Goal: Transaction & Acquisition: Purchase product/service

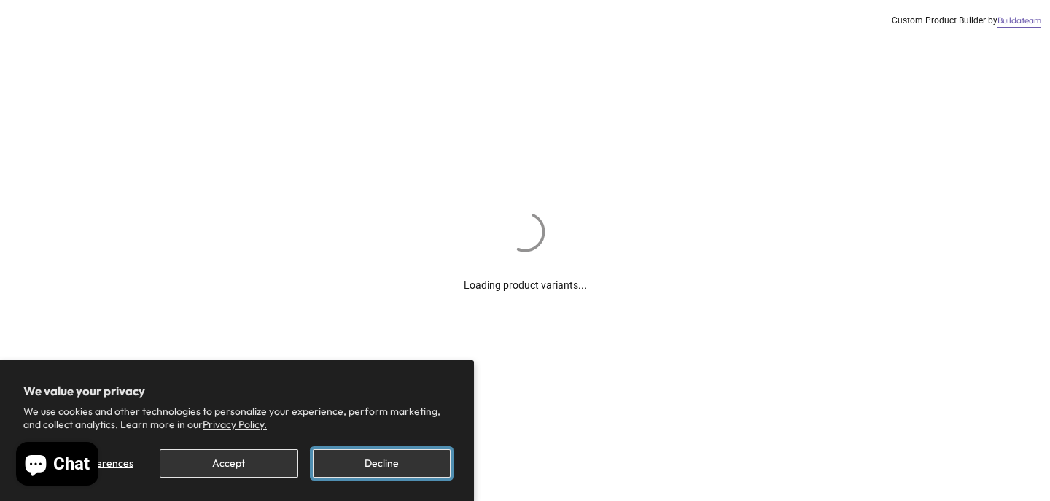
click at [378, 472] on button "Decline" at bounding box center [382, 463] width 138 height 28
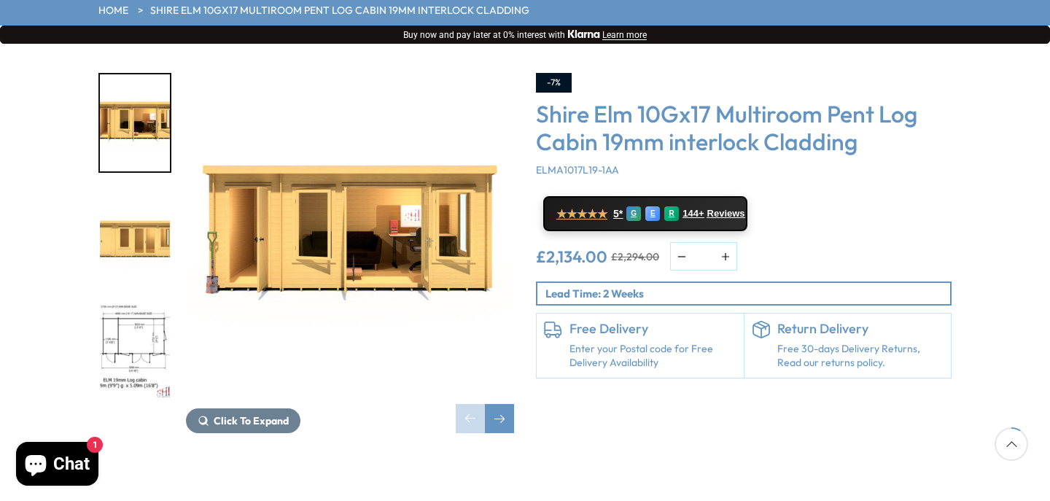
scroll to position [216, 0]
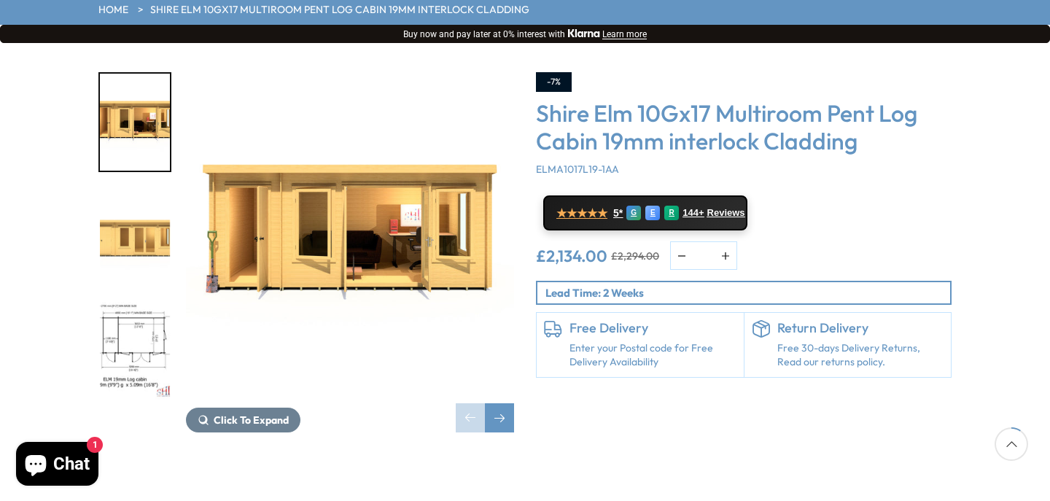
click at [149, 302] on img "3 / 10" at bounding box center [135, 350] width 70 height 97
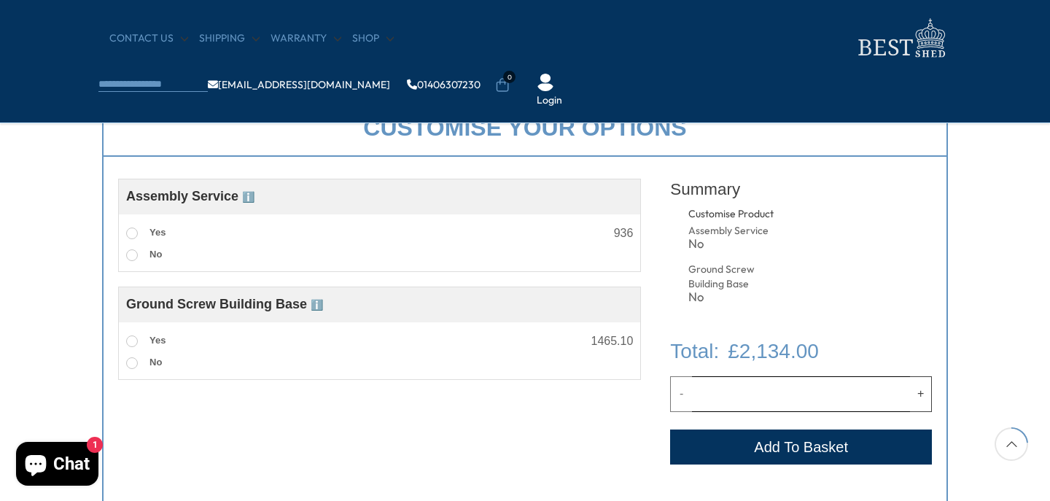
scroll to position [522, 0]
click at [134, 233] on span at bounding box center [132, 233] width 12 height 12
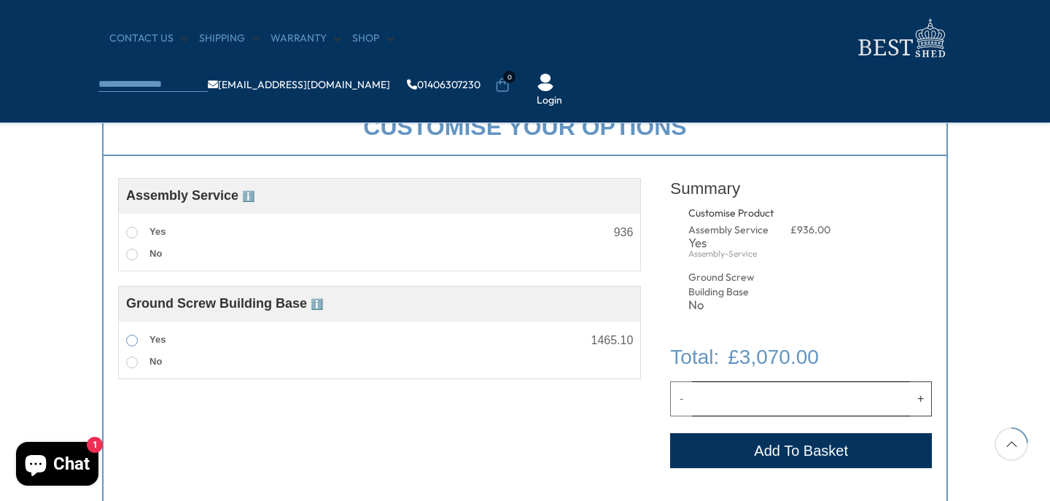
click at [132, 345] on span at bounding box center [132, 341] width 12 height 12
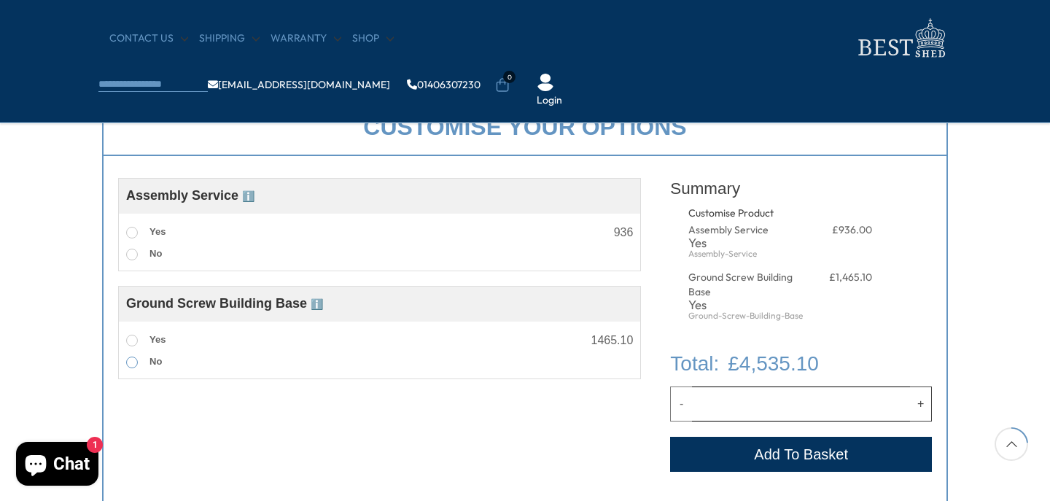
click at [132, 362] on span at bounding box center [132, 362] width 12 height 12
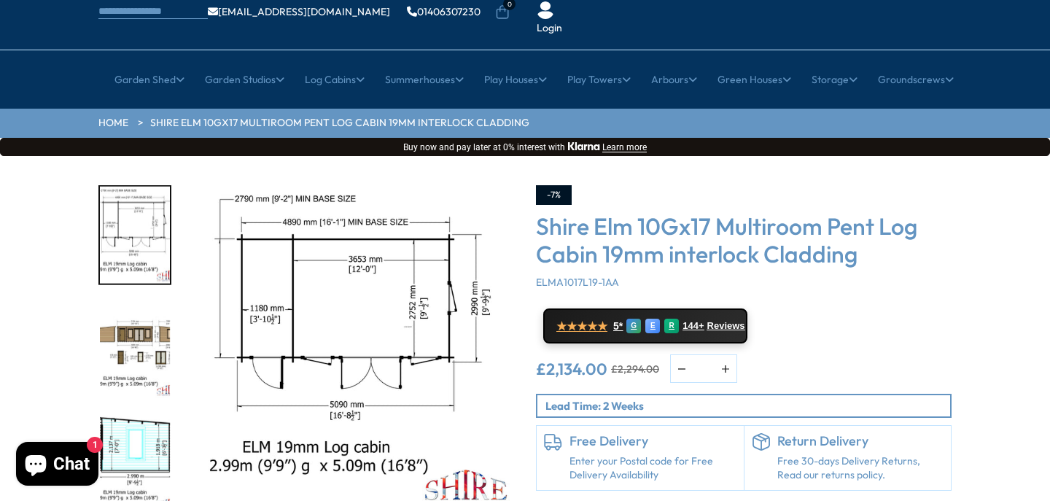
scroll to position [0, 0]
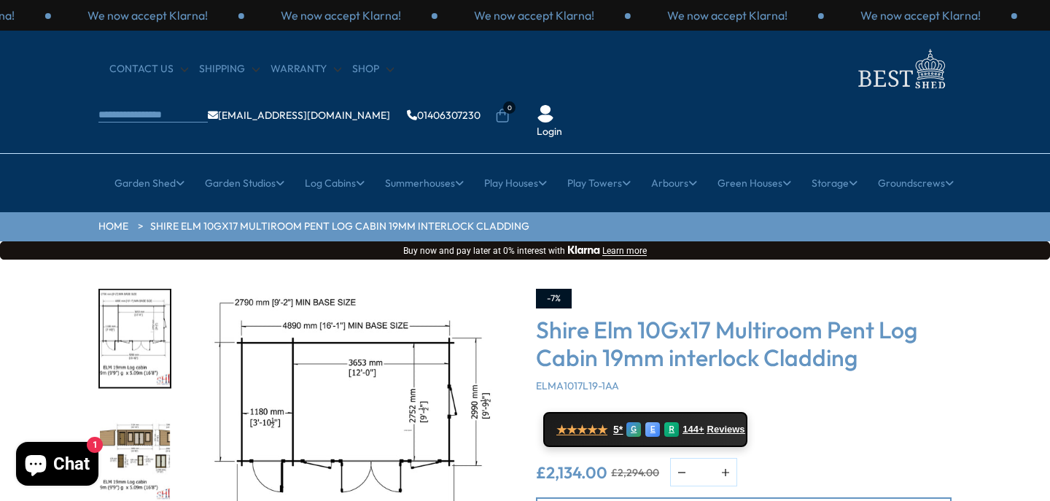
click at [133, 405] on img "4 / 10" at bounding box center [135, 453] width 70 height 97
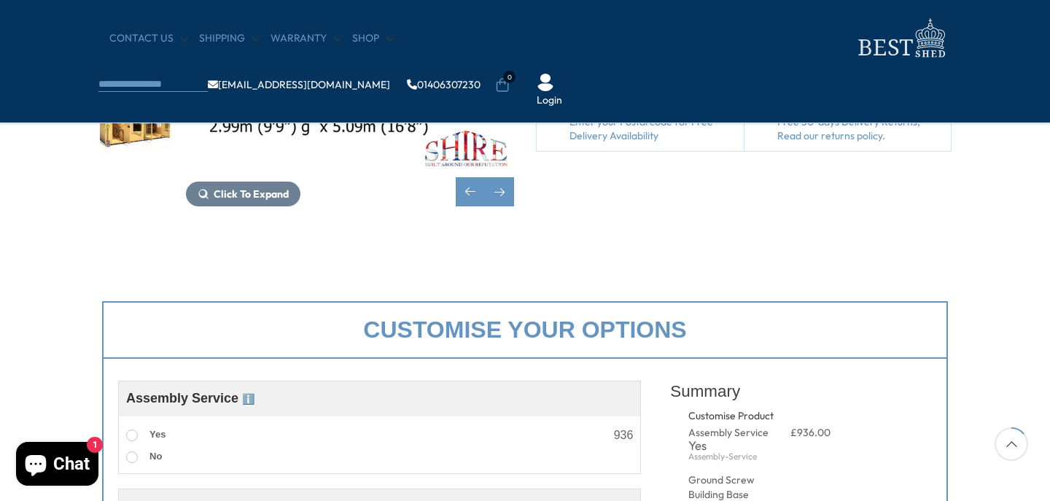
scroll to position [322, 0]
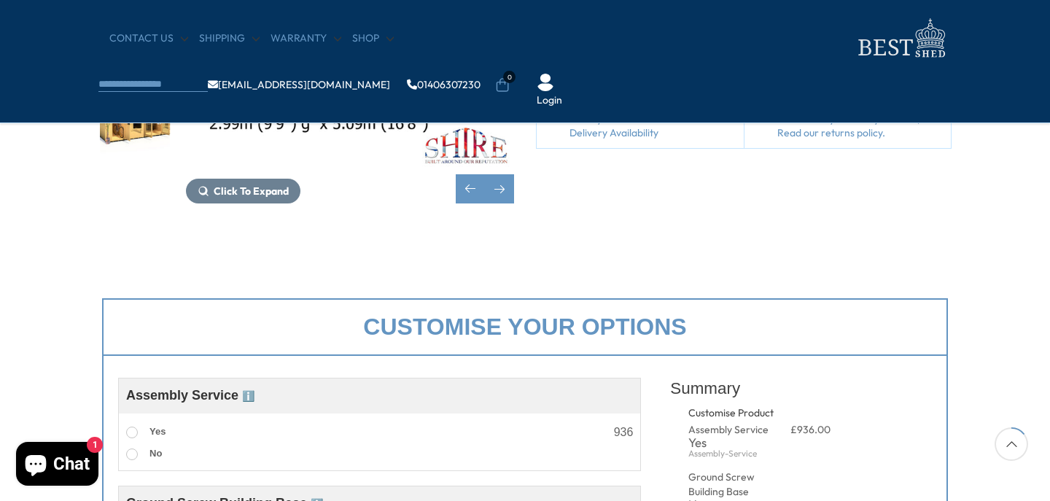
click at [141, 114] on img "6 / 10" at bounding box center [135, 121] width 70 height 97
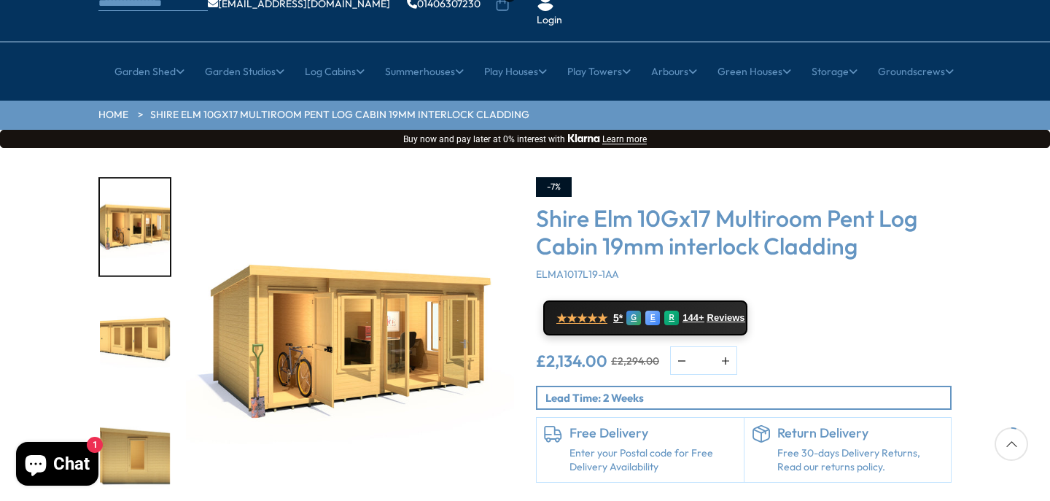
scroll to position [111, 0]
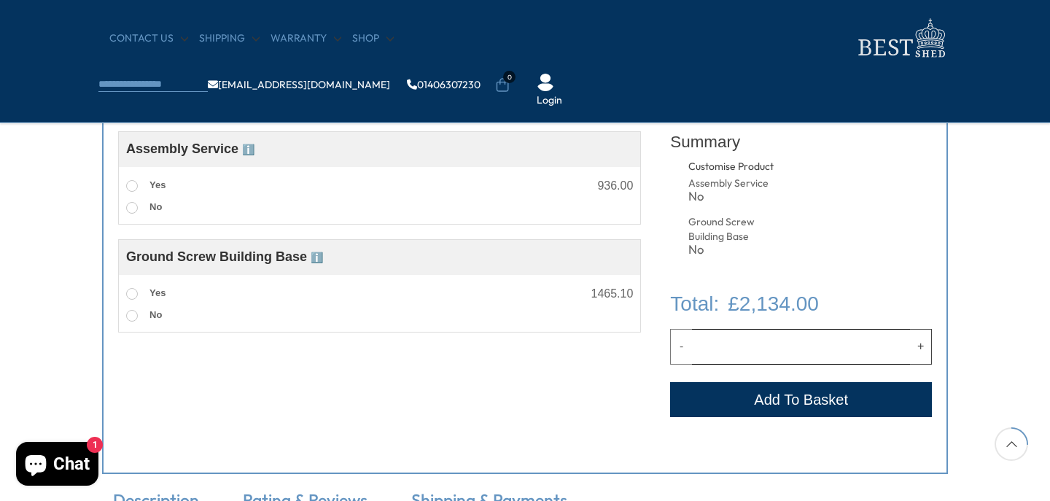
scroll to position [573, 0]
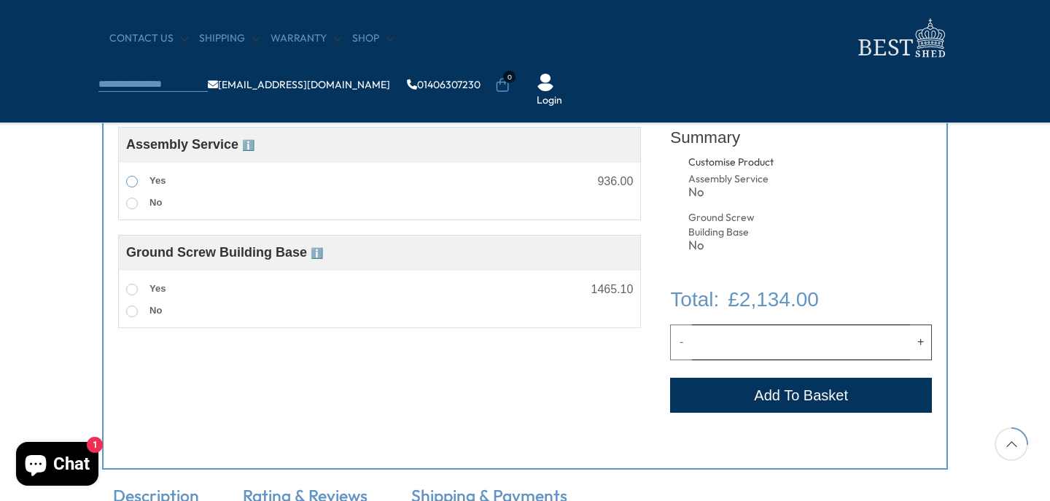
click at [133, 182] on span at bounding box center [132, 182] width 12 height 12
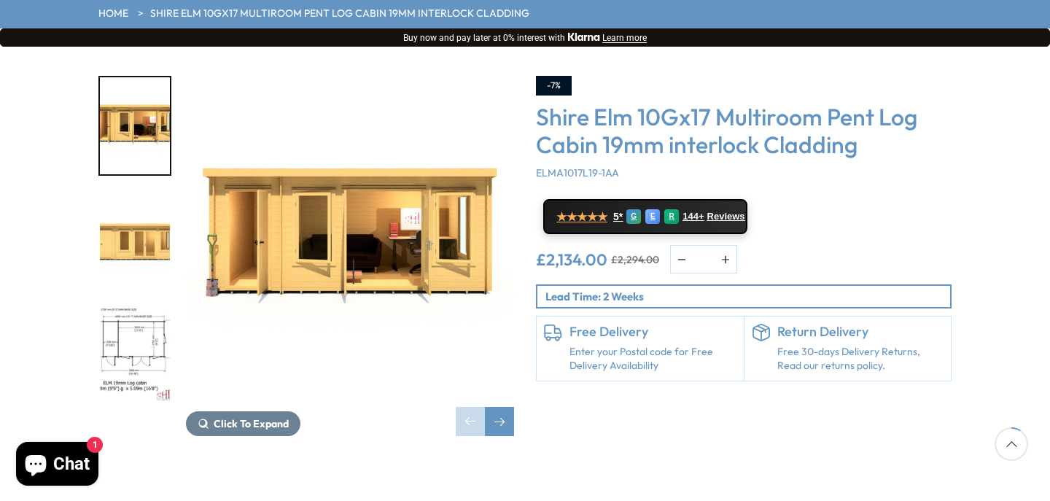
scroll to position [214, 0]
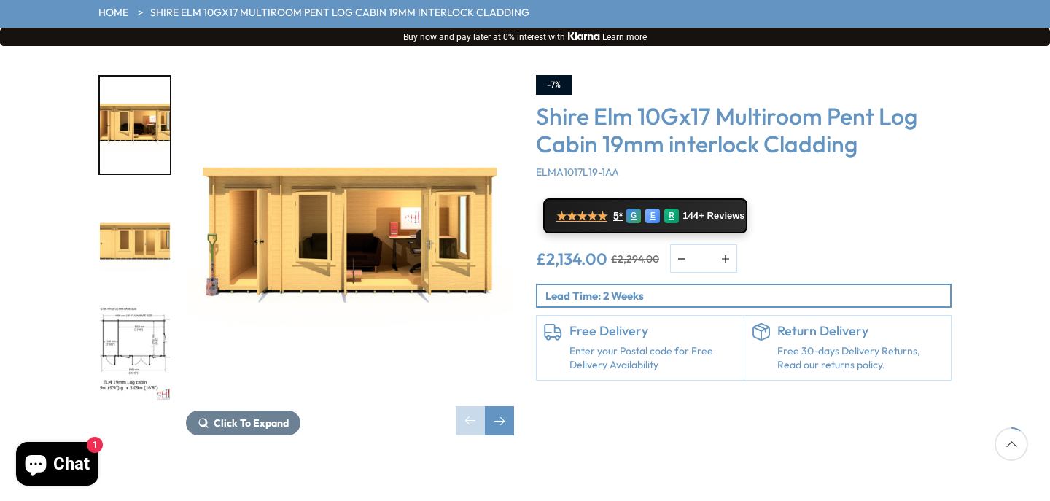
click at [130, 305] on img "3 / 10" at bounding box center [135, 353] width 70 height 97
